Goal: Task Accomplishment & Management: Manage account settings

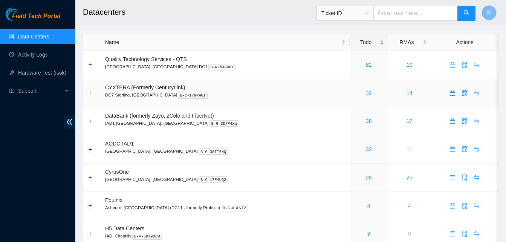
click at [366, 95] on link "39" at bounding box center [369, 93] width 6 height 6
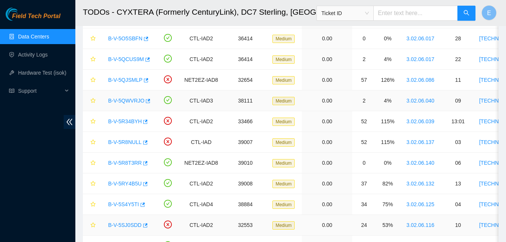
scroll to position [115, 0]
click at [143, 183] on icon "button" at bounding box center [145, 183] width 5 height 4
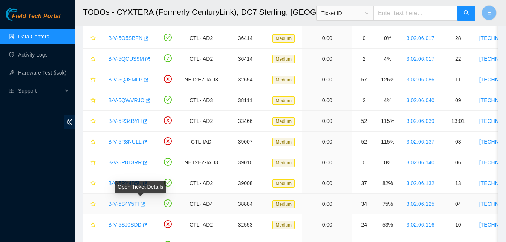
click at [141, 206] on icon "button" at bounding box center [141, 204] width 5 height 5
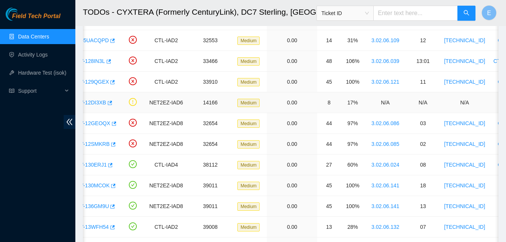
scroll to position [445, 0]
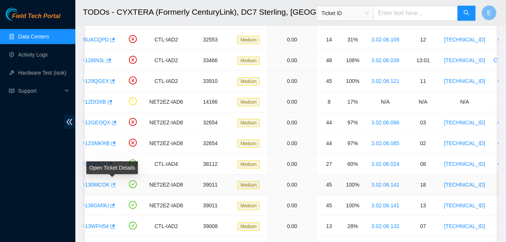
click at [113, 185] on icon "button" at bounding box center [113, 185] width 5 height 4
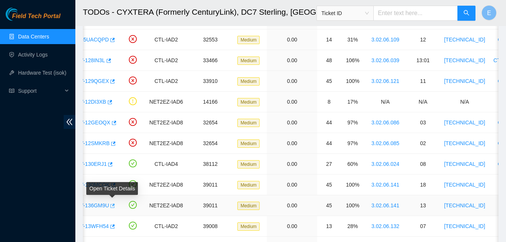
click at [112, 206] on icon "button" at bounding box center [111, 205] width 5 height 5
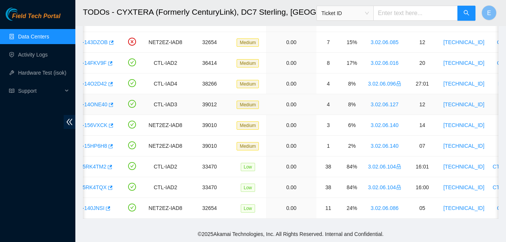
scroll to position [676, 0]
click at [107, 185] on icon "button" at bounding box center [109, 187] width 5 height 5
click at [105, 206] on icon "button" at bounding box center [107, 208] width 5 height 5
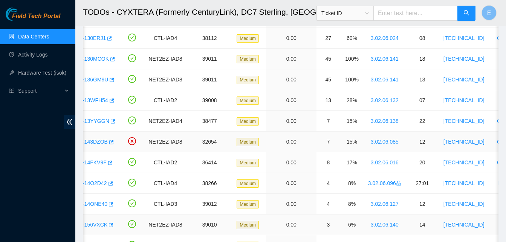
scroll to position [571, 0]
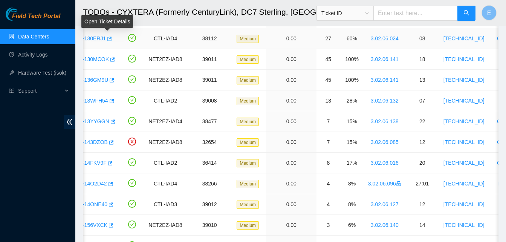
click at [107, 36] on icon "button" at bounding box center [108, 38] width 5 height 5
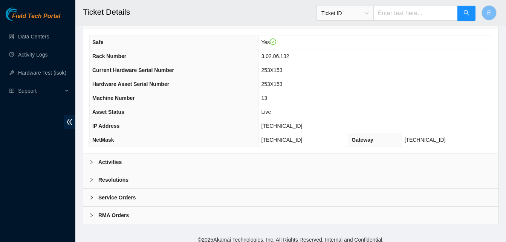
scroll to position [261, 0]
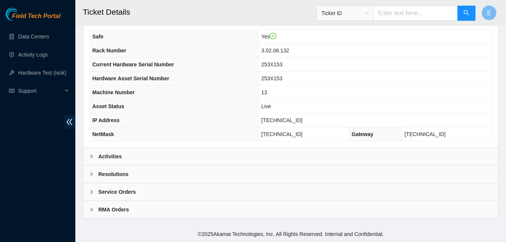
click at [113, 154] on b "Activities" at bounding box center [109, 156] width 23 height 8
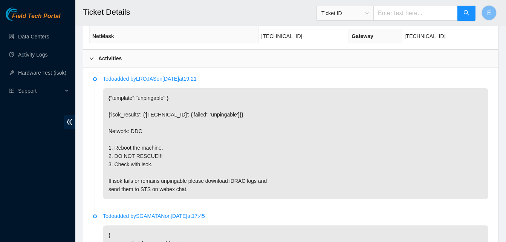
scroll to position [359, 0]
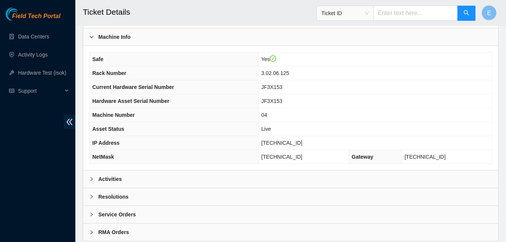
scroll to position [261, 0]
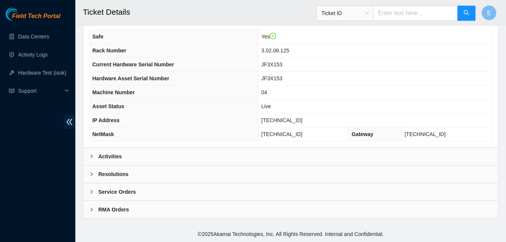
click at [108, 158] on b "Activities" at bounding box center [109, 156] width 23 height 8
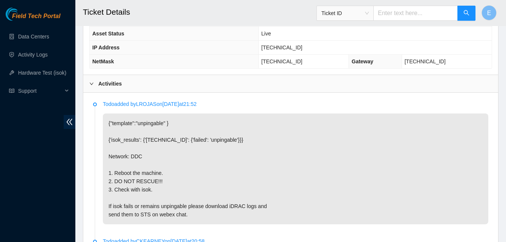
scroll to position [334, 0]
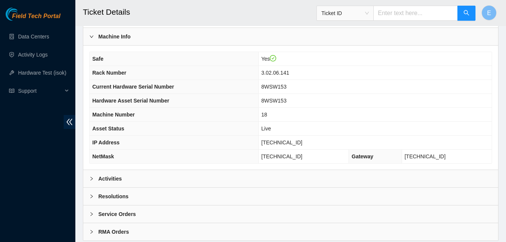
scroll to position [261, 0]
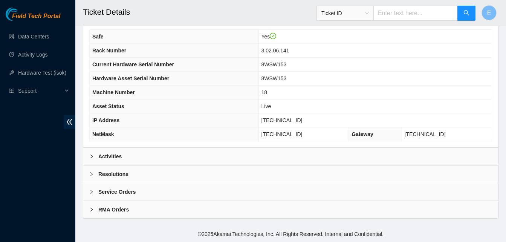
click at [106, 156] on b "Activities" at bounding box center [109, 156] width 23 height 8
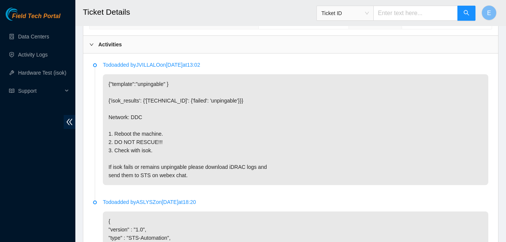
scroll to position [373, 0]
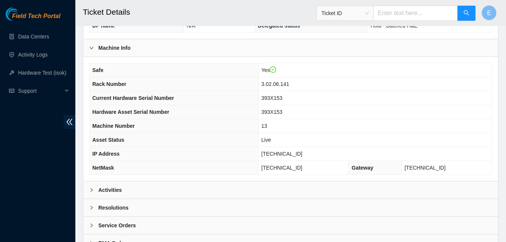
scroll to position [261, 0]
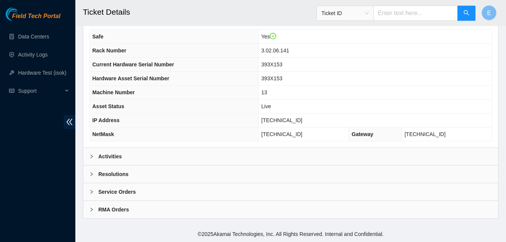
click at [105, 156] on b "Activities" at bounding box center [109, 156] width 23 height 8
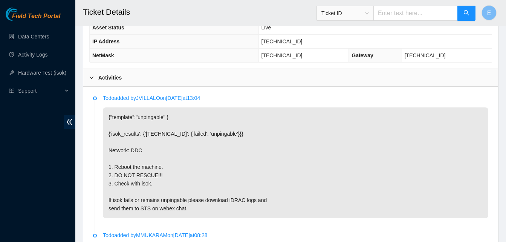
scroll to position [340, 0]
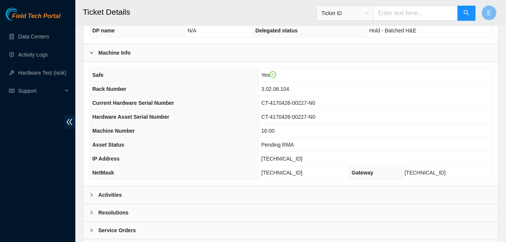
scroll to position [261, 0]
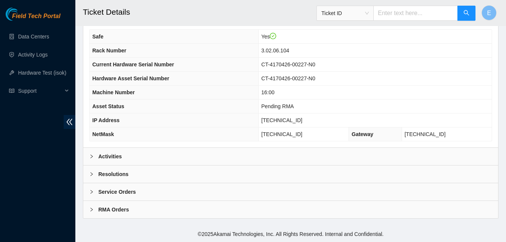
click at [106, 153] on b "Activities" at bounding box center [109, 156] width 23 height 8
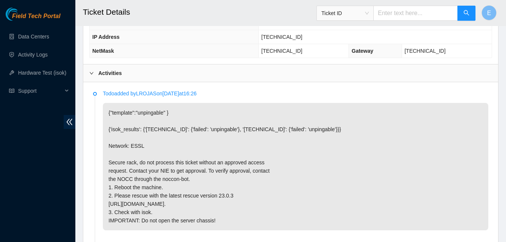
scroll to position [345, 0]
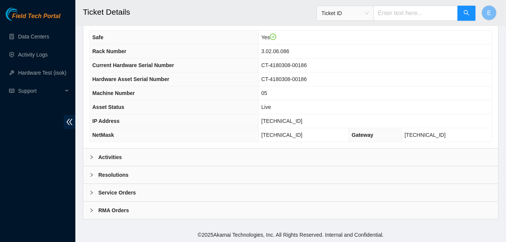
scroll to position [261, 0]
click at [105, 156] on b "Activities" at bounding box center [109, 156] width 23 height 8
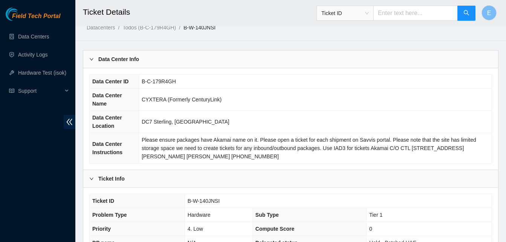
scroll to position [0, 0]
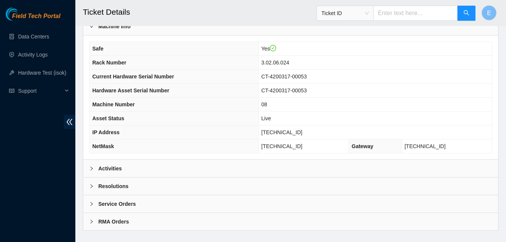
scroll to position [261, 0]
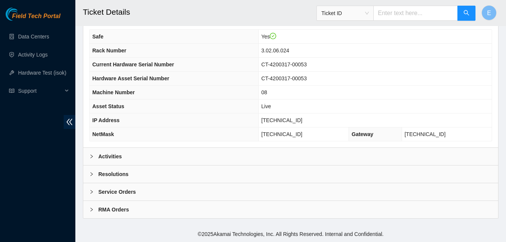
click at [111, 155] on b "Activities" at bounding box center [109, 156] width 23 height 8
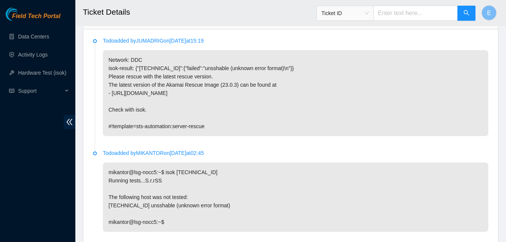
scroll to position [397, 0]
